Goal: Transaction & Acquisition: Purchase product/service

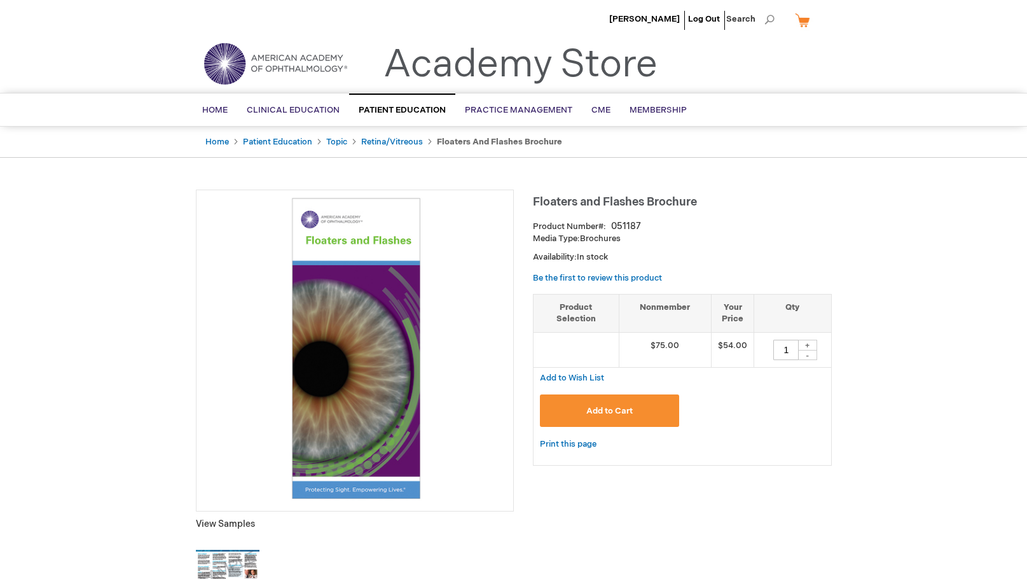
click at [616, 408] on span "Add to Cart" at bounding box center [609, 411] width 46 height 10
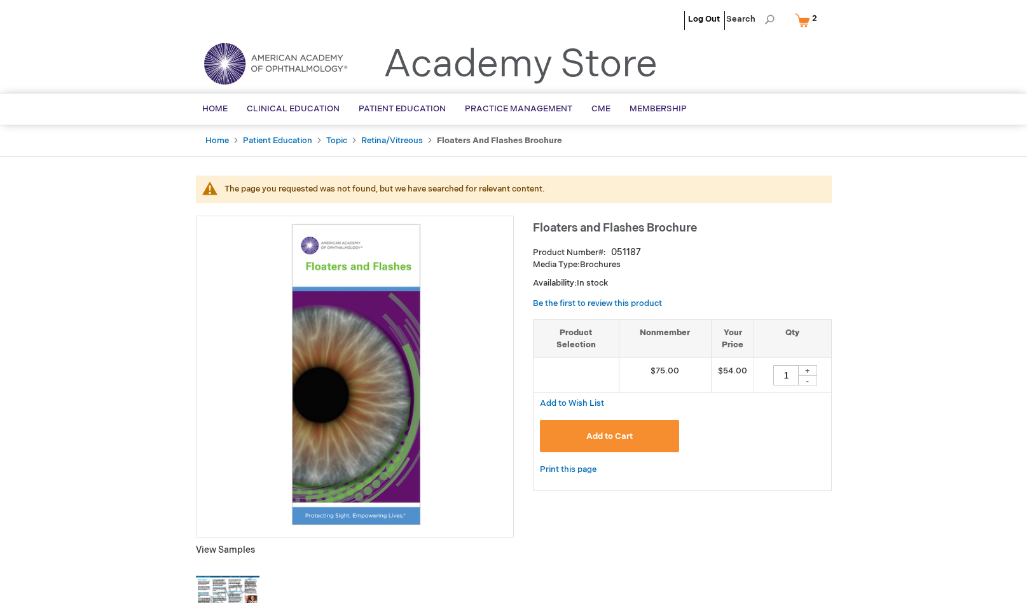
click at [808, 20] on link "My Cart 2 2 items" at bounding box center [808, 20] width 33 height 22
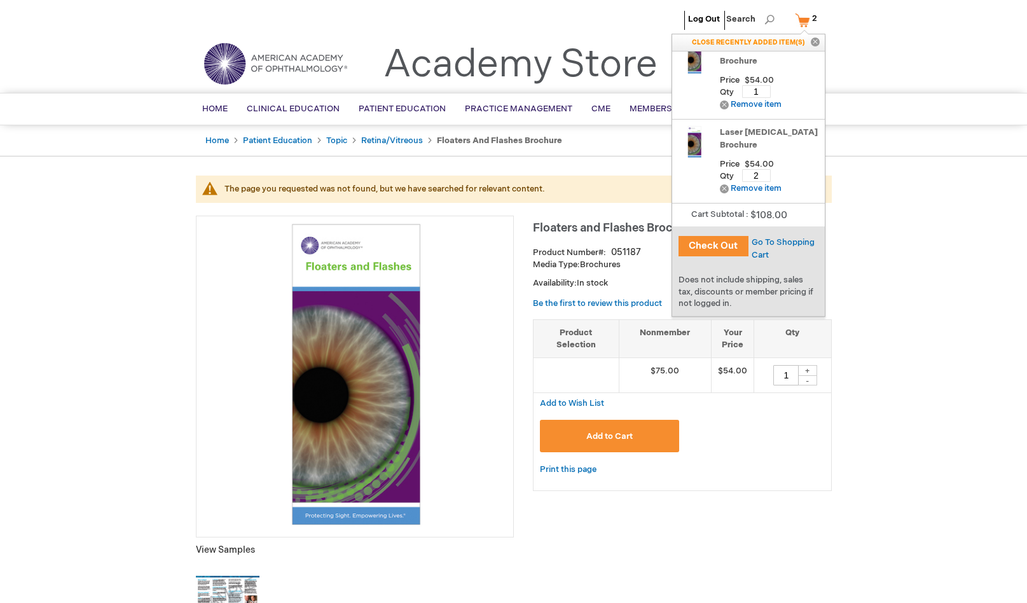
scroll to position [16, 0]
click at [770, 188] on link "Remove Remove item" at bounding box center [751, 189] width 62 height 10
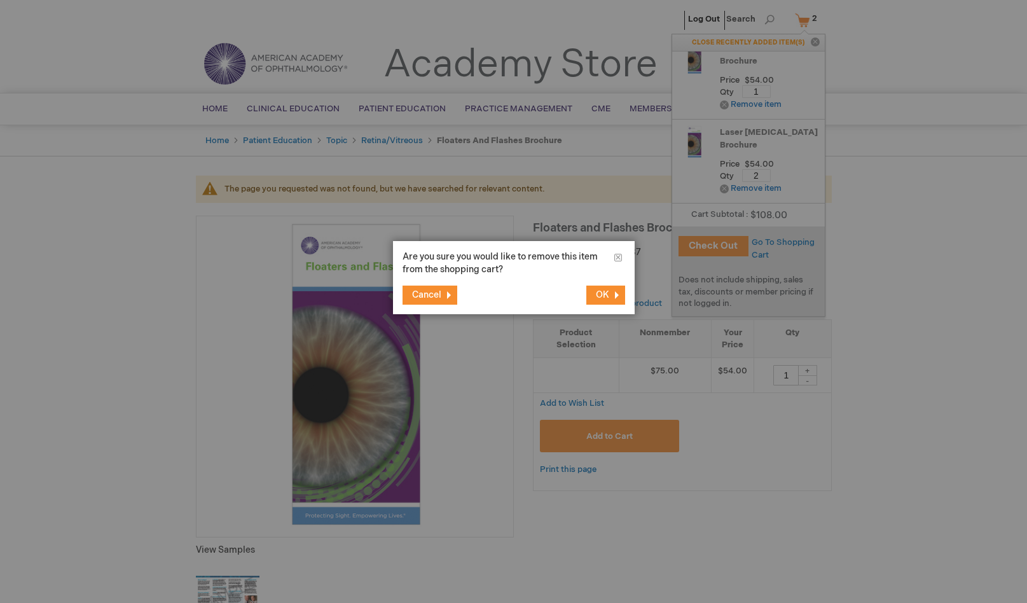
click at [605, 295] on span "OK" at bounding box center [602, 294] width 13 height 11
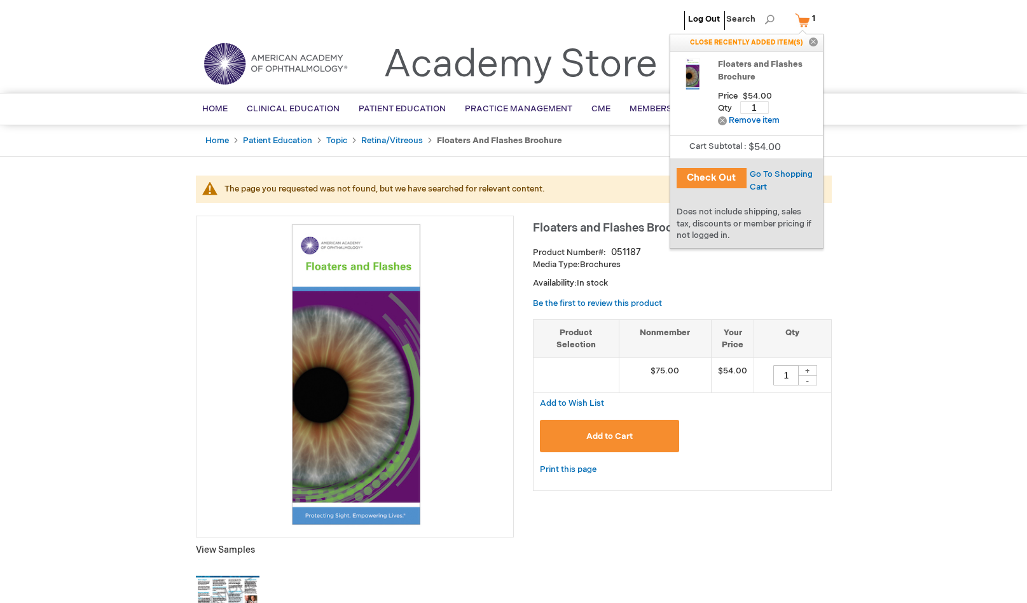
click at [717, 174] on button "Check Out" at bounding box center [712, 178] width 70 height 20
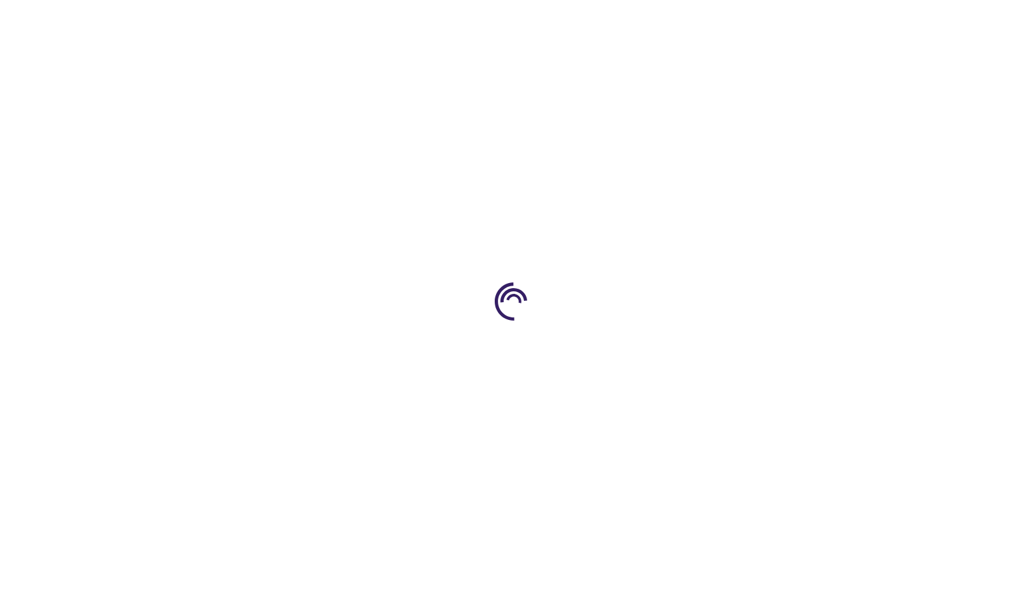
select select "US"
select select "18"
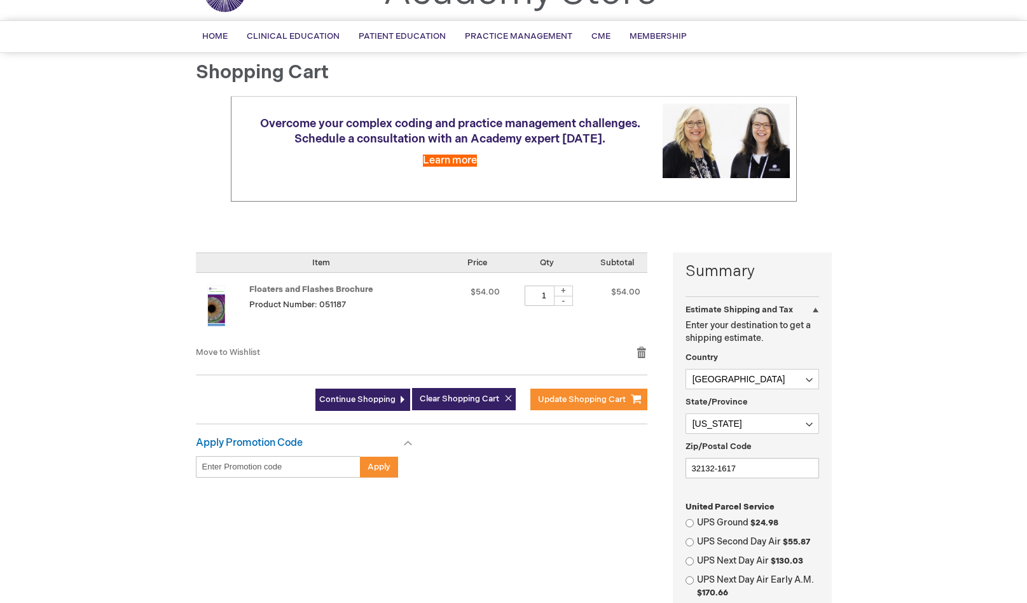
scroll to position [64, 0]
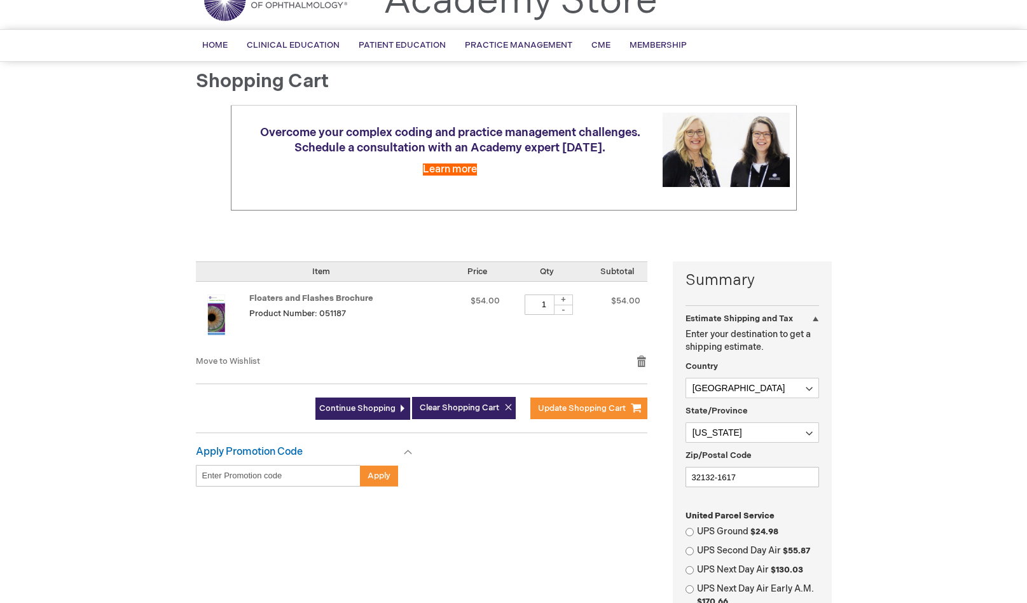
click at [689, 528] on input "UPS Ground $24.98" at bounding box center [690, 532] width 8 height 8
radio input "true"
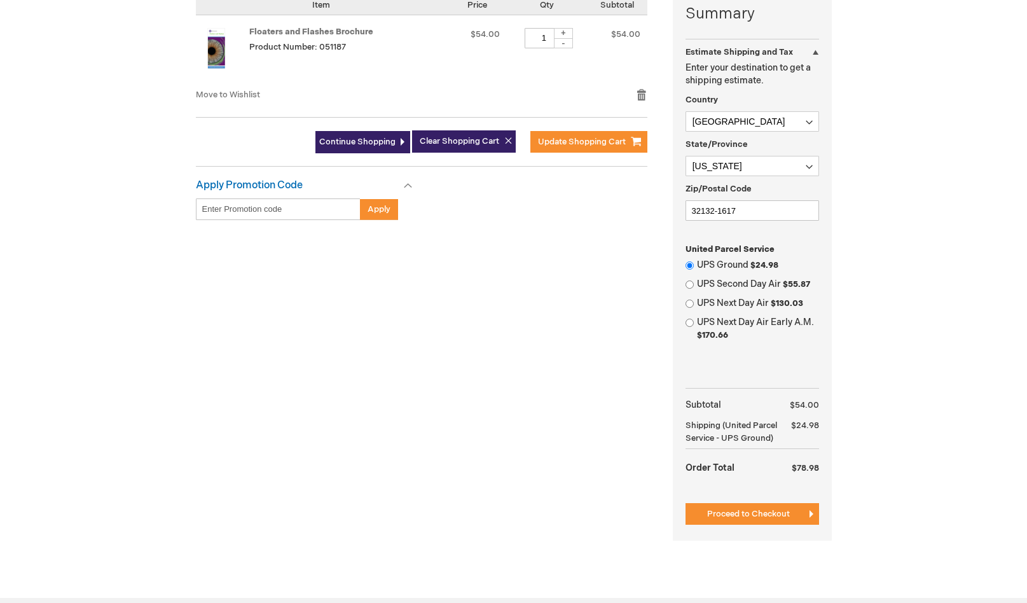
scroll to position [343, 0]
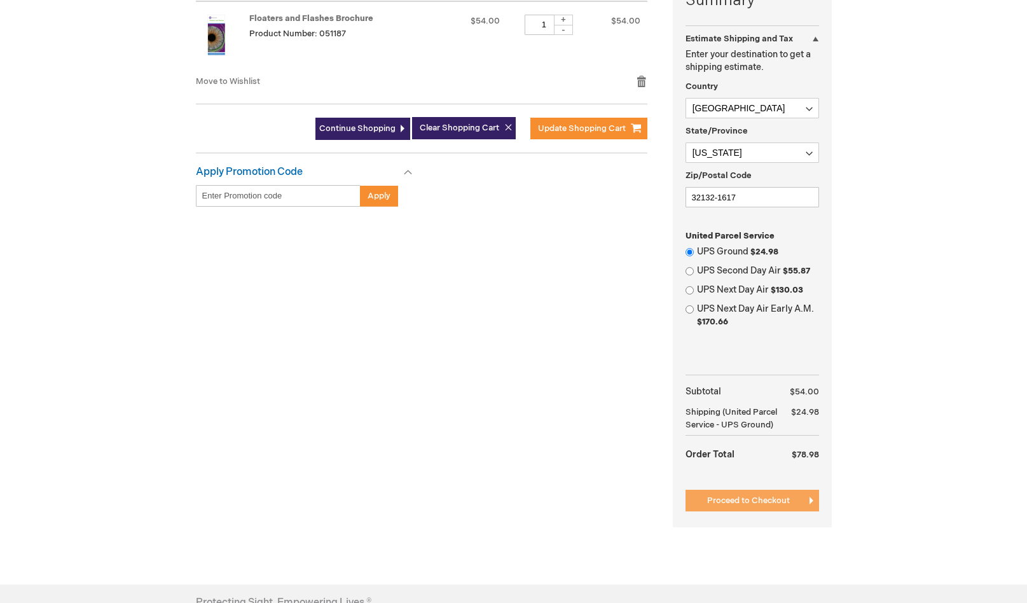
click at [757, 501] on span "Proceed to Checkout" at bounding box center [748, 500] width 83 height 10
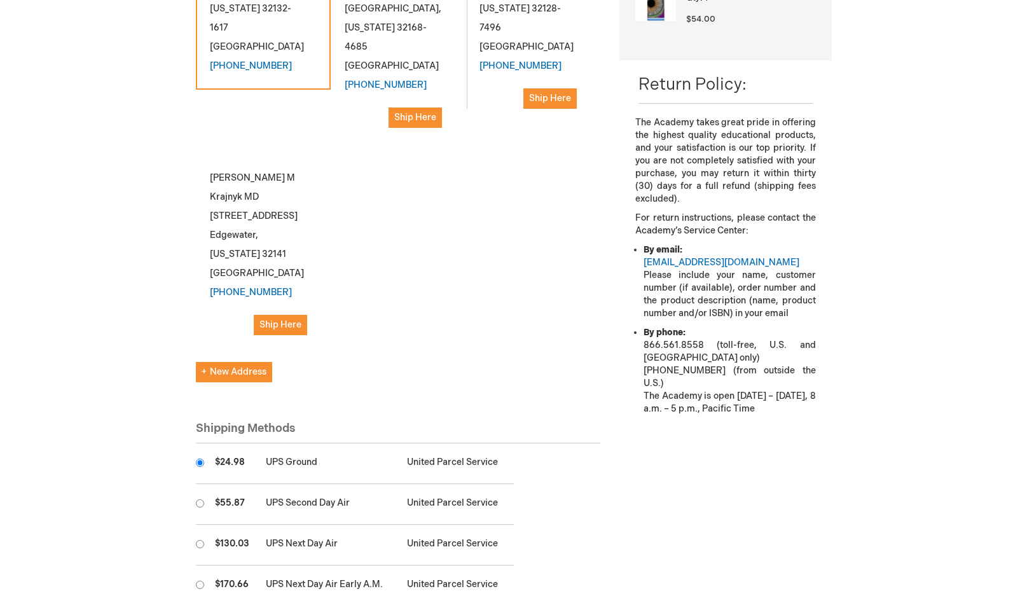
scroll to position [494, 0]
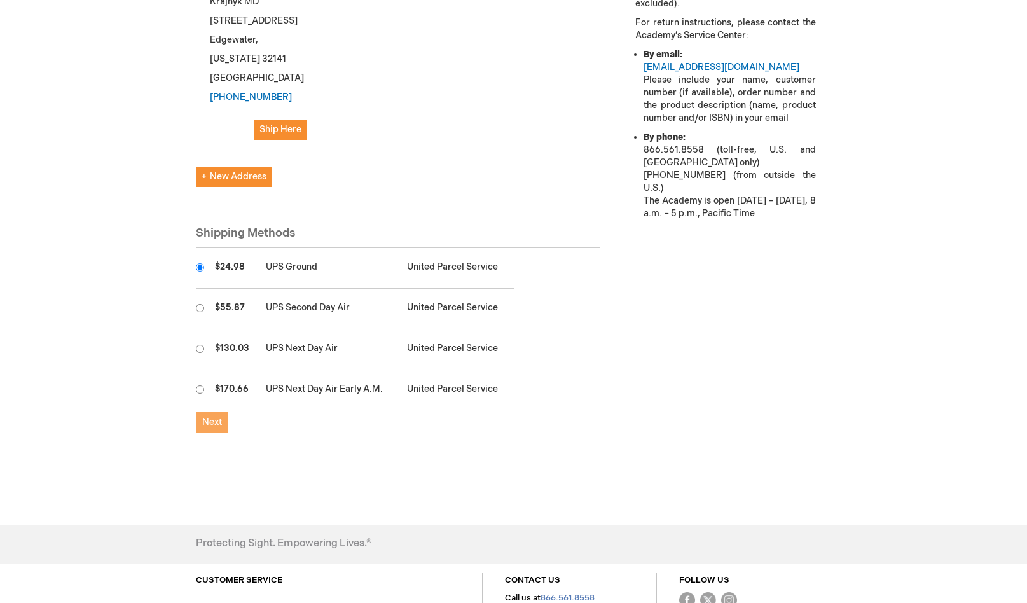
click at [214, 417] on span "Next" at bounding box center [212, 422] width 20 height 11
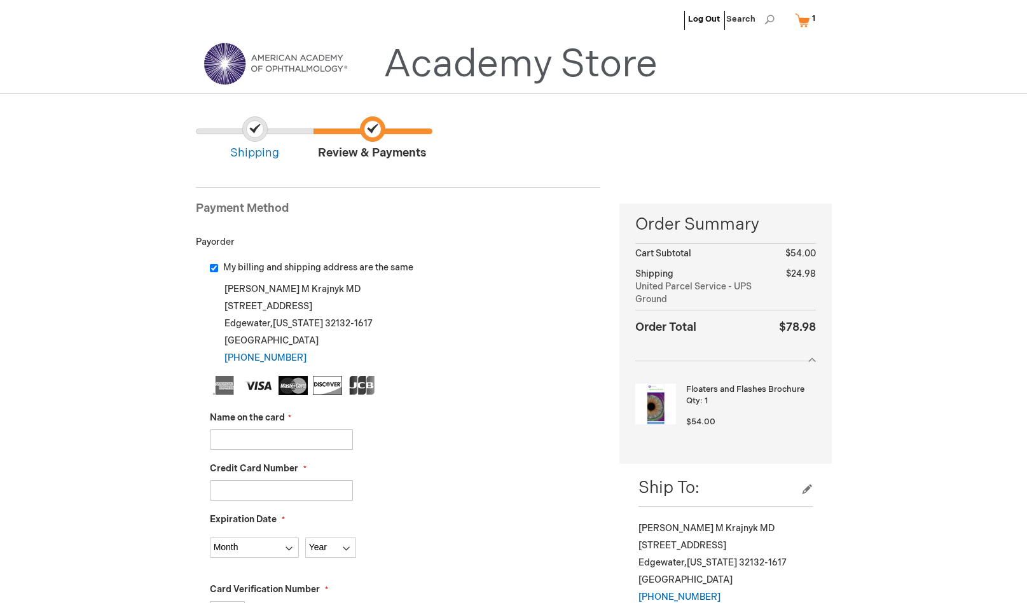
click at [289, 444] on input "Name on the card" at bounding box center [281, 439] width 143 height 20
type input "Jose Roman"
type input "4246315418046536"
select select "8"
select select "2029"
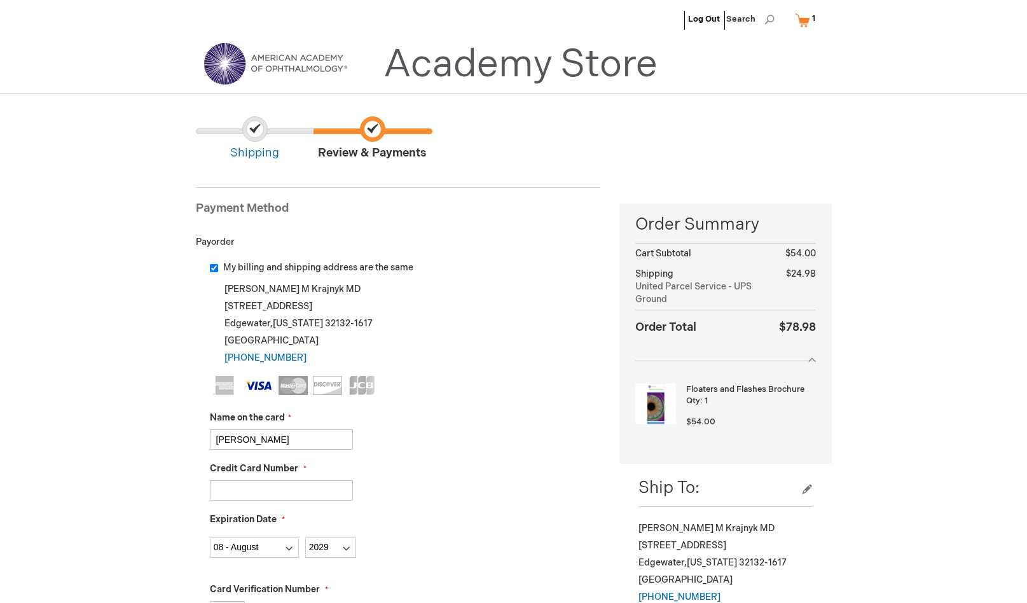
click at [455, 542] on div "Month 01 - January 02 - February 03 - March 04 - April 05 - May 06 - June 07 - …" at bounding box center [405, 544] width 391 height 27
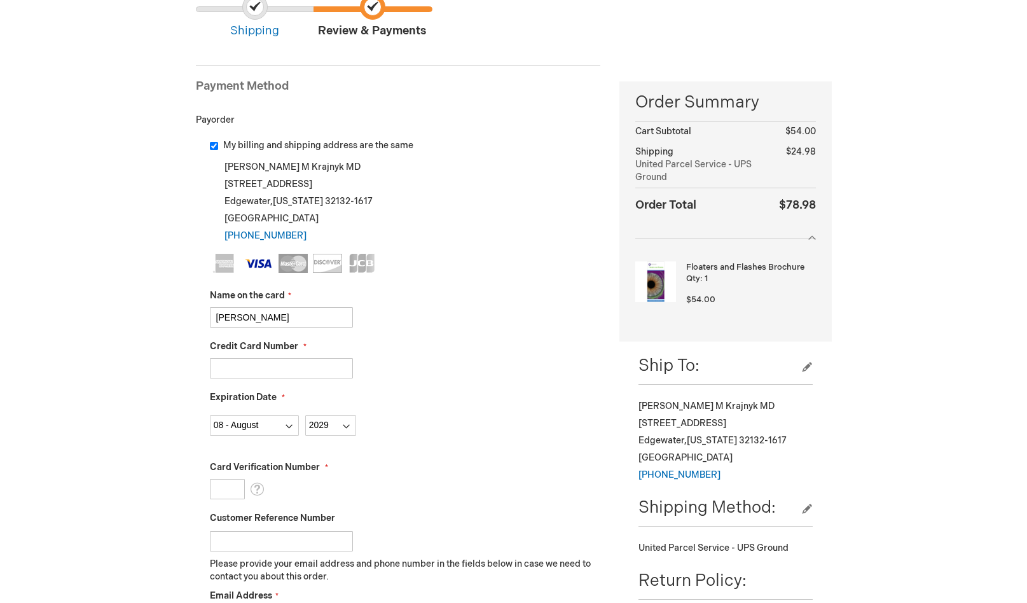
scroll to position [148, 0]
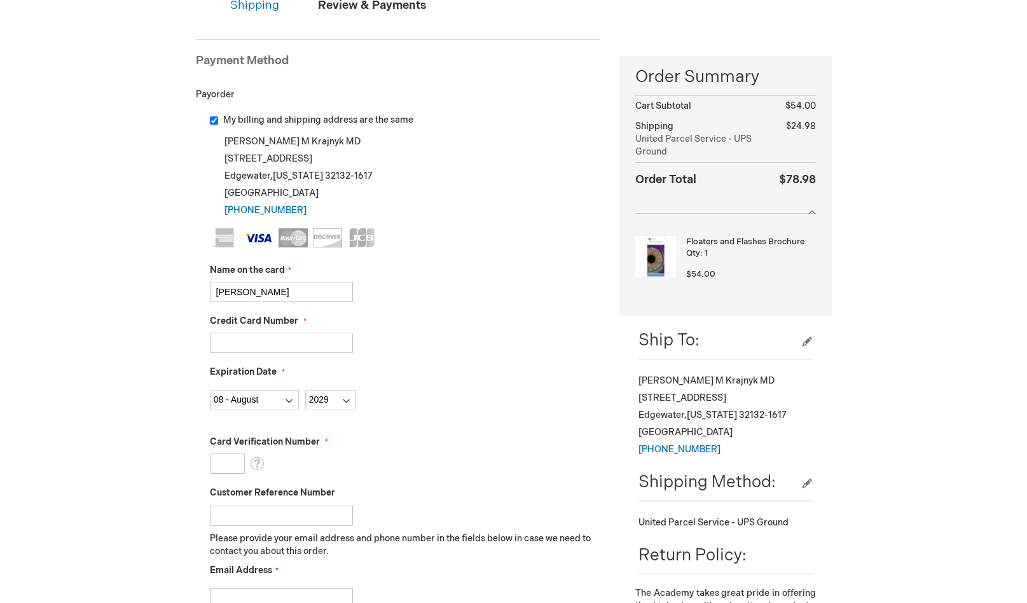
click at [226, 462] on input "Card Verification Number" at bounding box center [227, 463] width 35 height 20
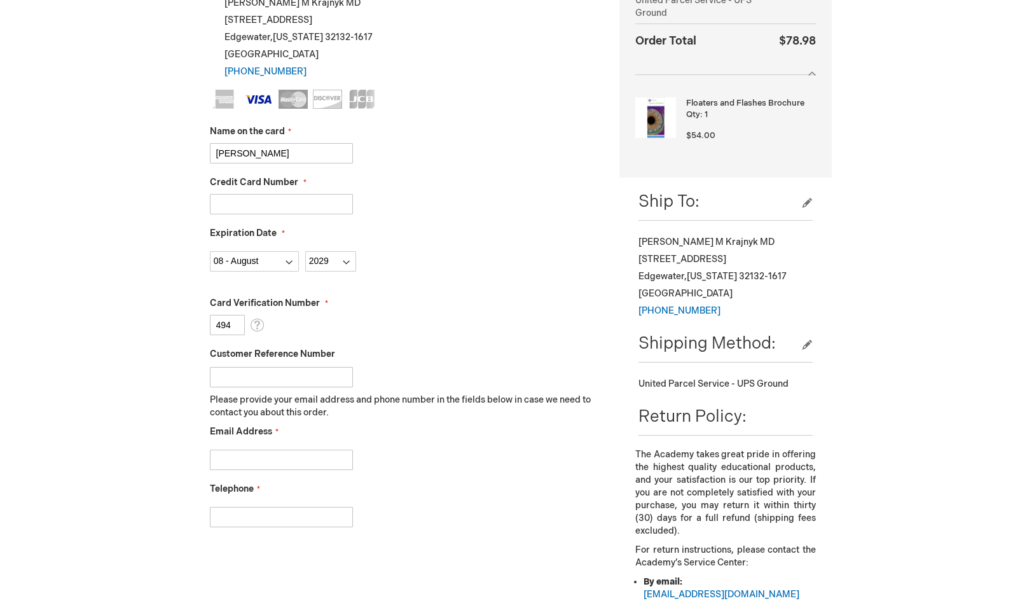
scroll to position [286, 0]
type input "494"
type input "peiadmin@theprecisioneye.com"
type input "4079029608"
checkbox input "true"
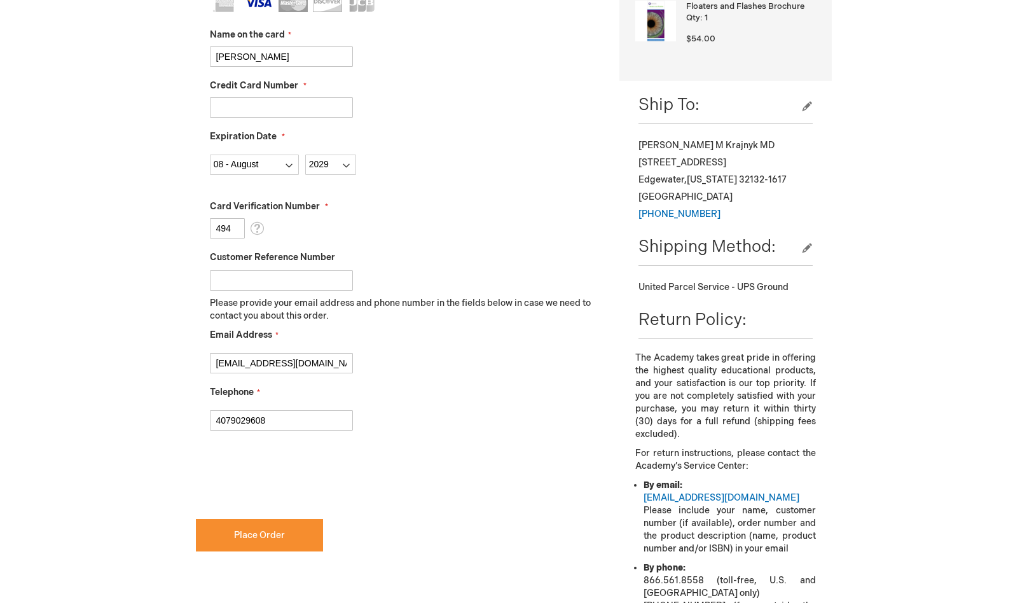
scroll to position [445, 0]
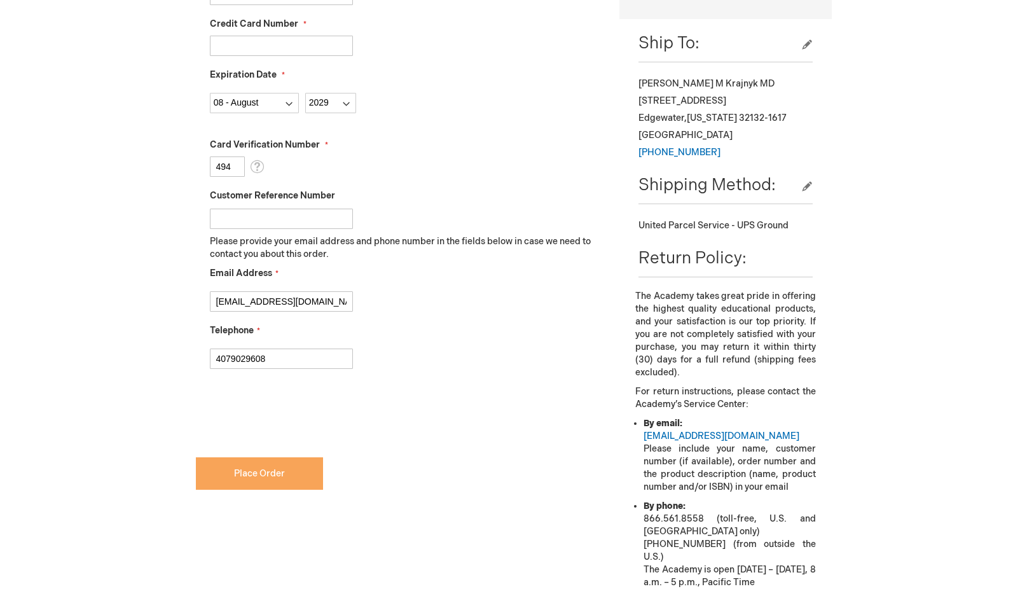
click at [277, 471] on span "Place Order" at bounding box center [259, 473] width 51 height 11
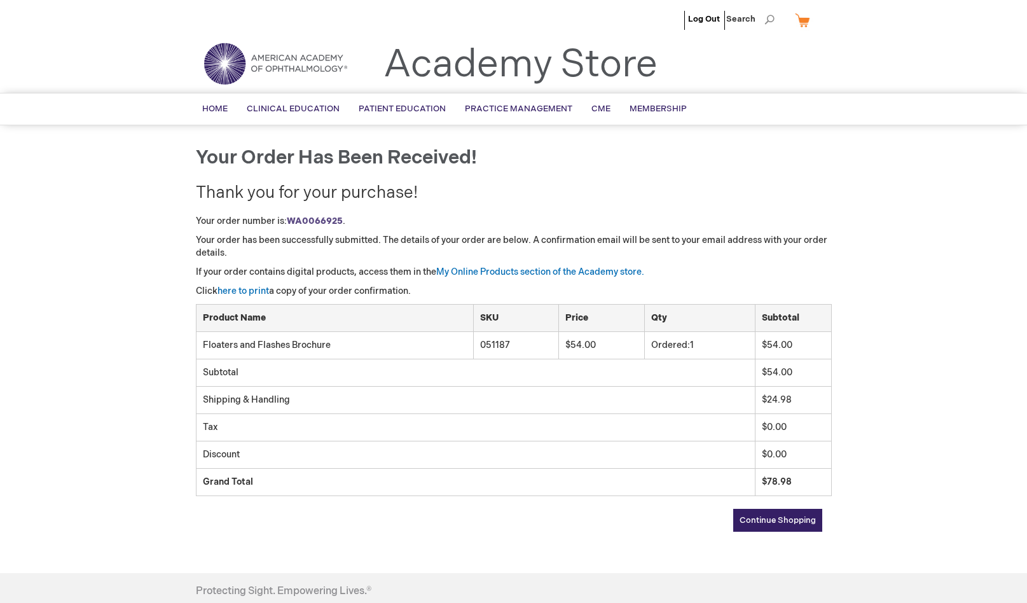
click at [786, 522] on span "Continue Shopping" at bounding box center [778, 520] width 76 height 10
